Goal: Task Accomplishment & Management: Complete application form

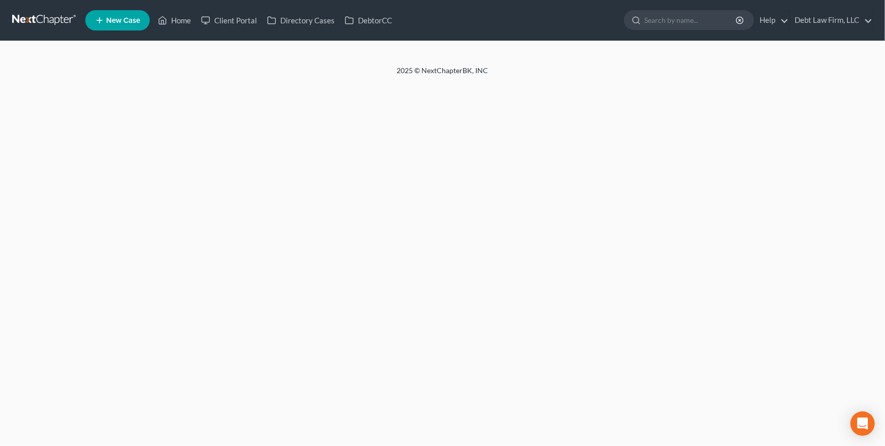
select select "3"
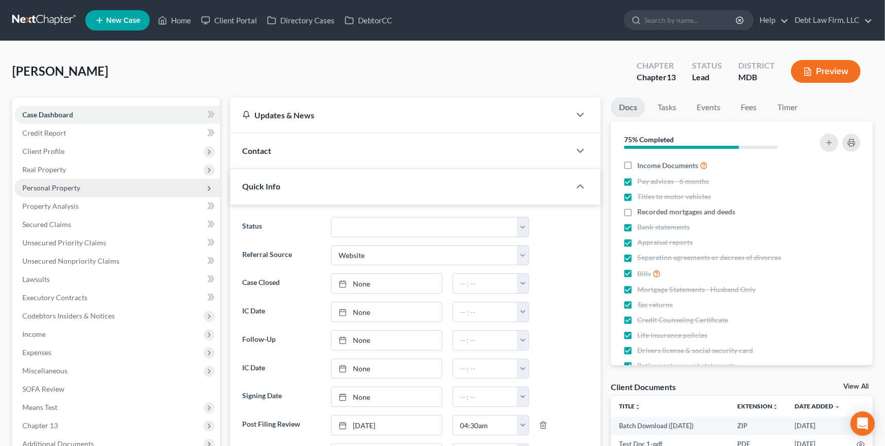
click at [70, 182] on span "Personal Property" at bounding box center [117, 188] width 206 height 18
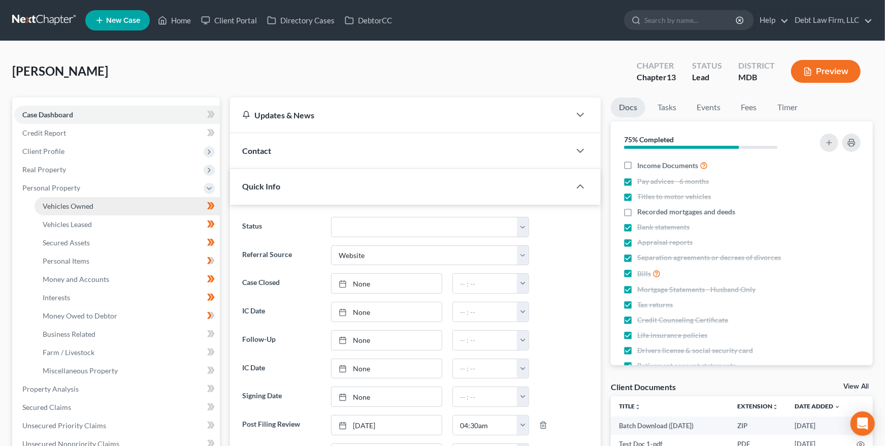
click at [75, 209] on span "Vehicles Owned" at bounding box center [68, 206] width 51 height 9
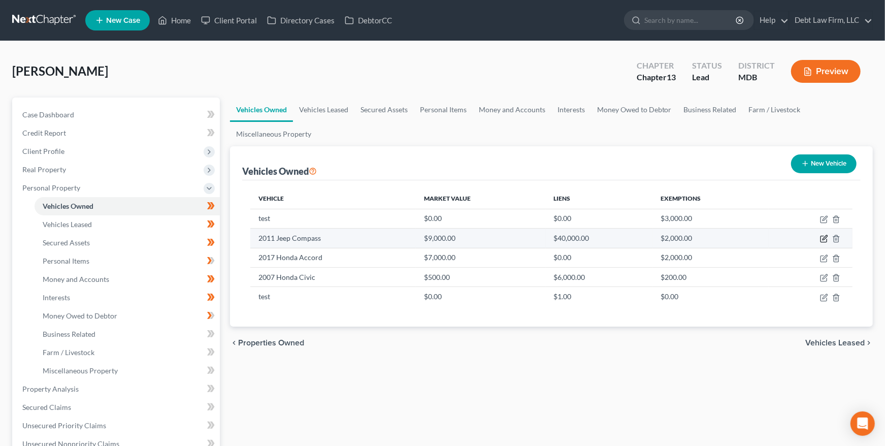
click at [826, 240] on icon "button" at bounding box center [824, 239] width 8 height 8
select select "0"
select select "15"
select select "2"
select select "4"
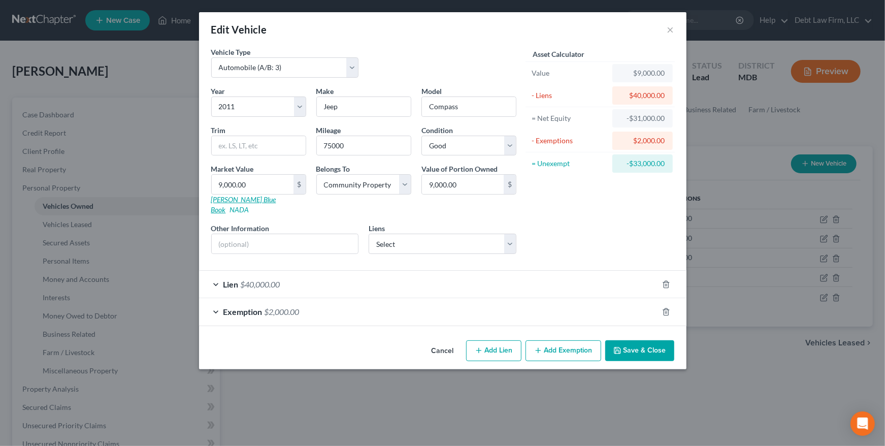
click at [235, 196] on link "[PERSON_NAME] Blue Book" at bounding box center [243, 204] width 65 height 19
